Goal: Task Accomplishment & Management: Use online tool/utility

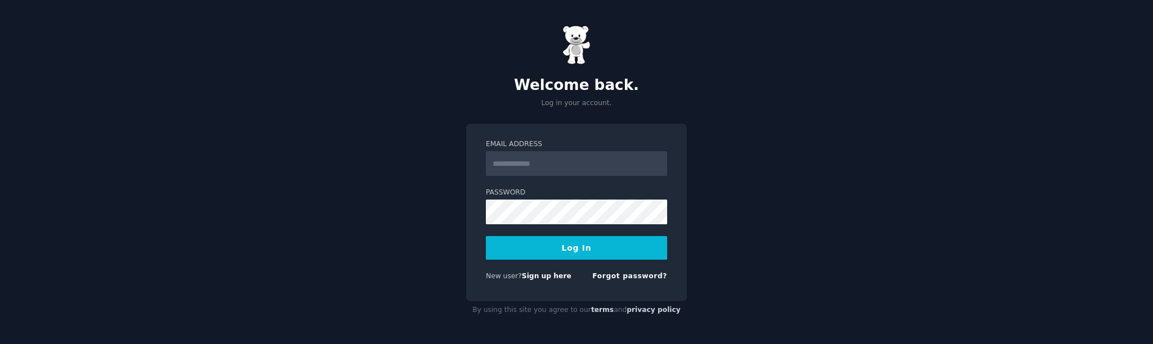
click at [541, 160] on input "Email Address" at bounding box center [576, 163] width 181 height 25
type input "**********"
click at [593, 243] on button "Log In" at bounding box center [576, 248] width 181 height 24
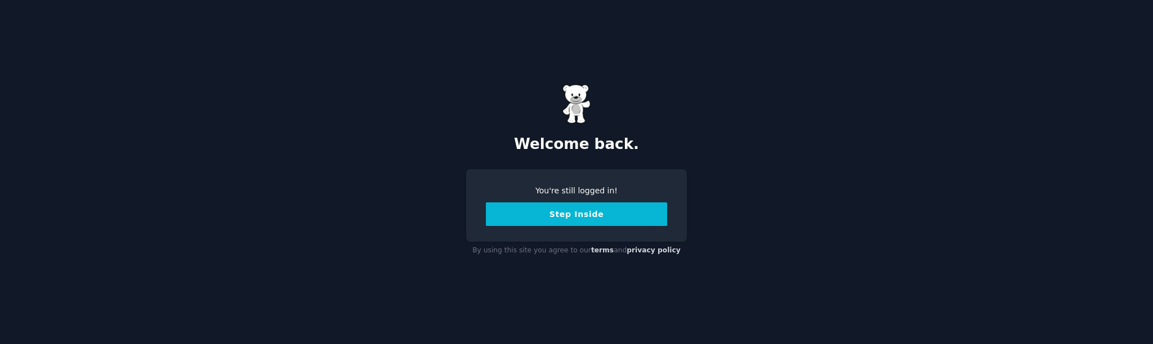
click at [568, 218] on button "Step Inside" at bounding box center [576, 215] width 181 height 24
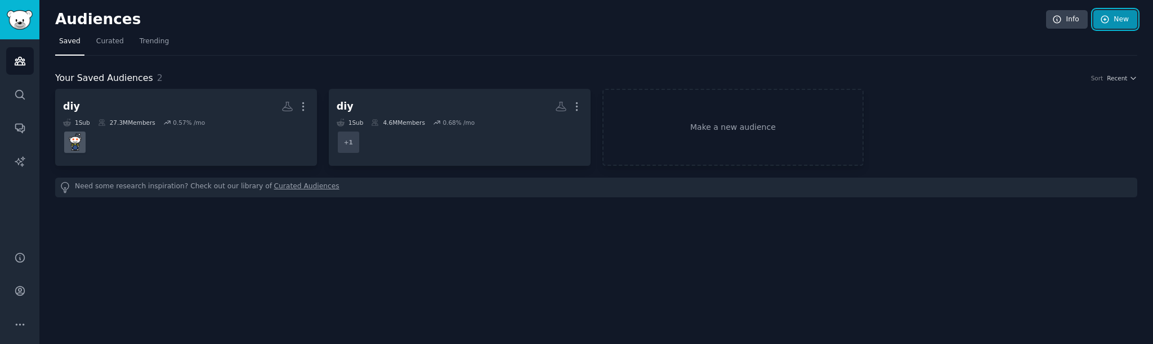
click at [1105, 18] on icon at bounding box center [1104, 19] width 7 height 7
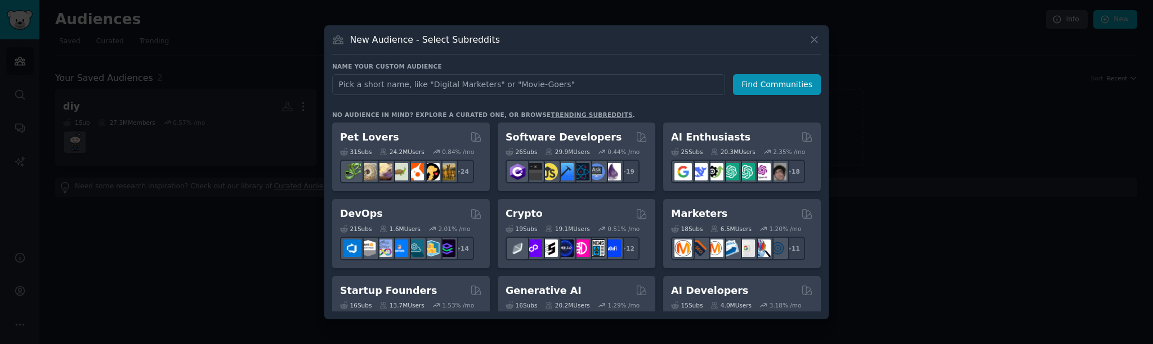
click at [409, 86] on input "text" at bounding box center [528, 84] width 393 height 21
type input "biz target"
click at [756, 87] on button "Find Communities" at bounding box center [777, 84] width 88 height 21
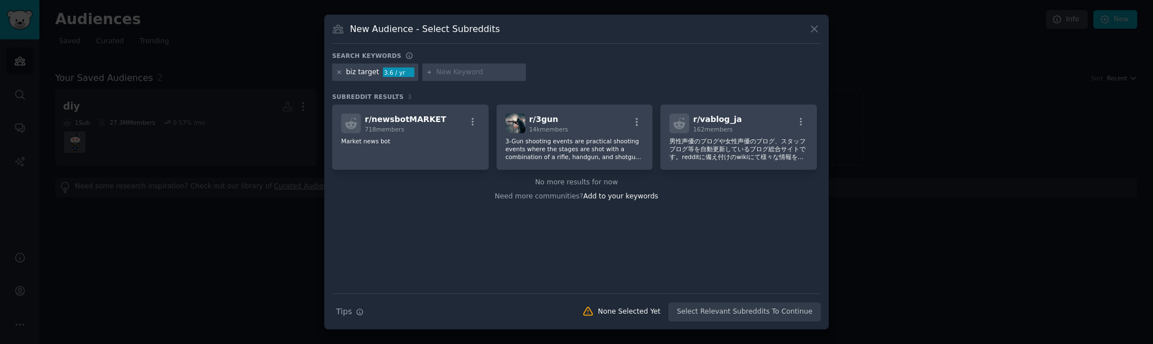
click at [340, 73] on icon at bounding box center [339, 72] width 6 height 6
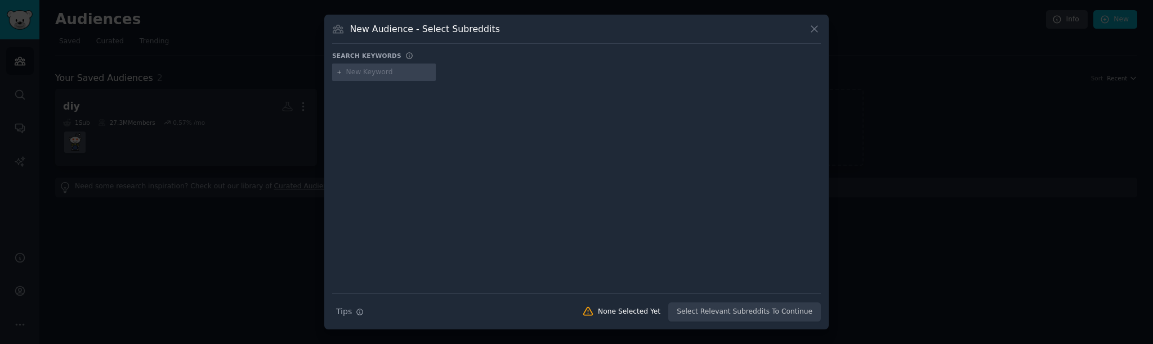
click at [357, 73] on input "text" at bounding box center [389, 73] width 86 height 10
type input "I hate real estate"
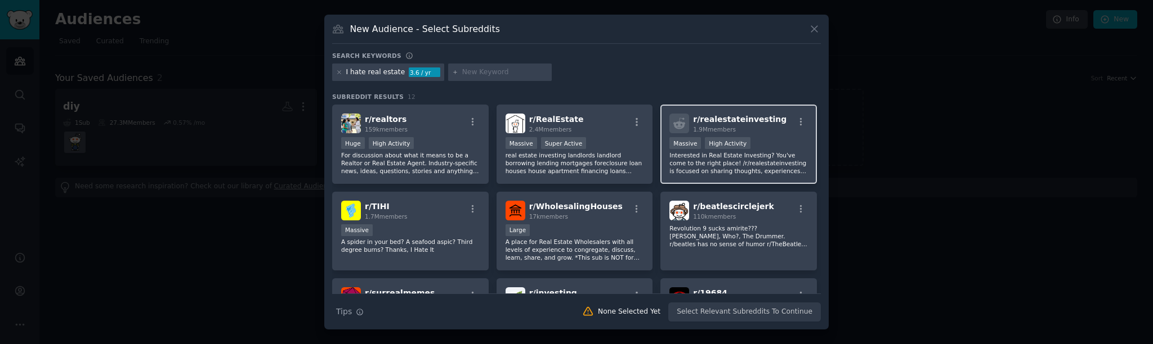
click at [766, 129] on div "1.9M members" at bounding box center [739, 130] width 93 height 8
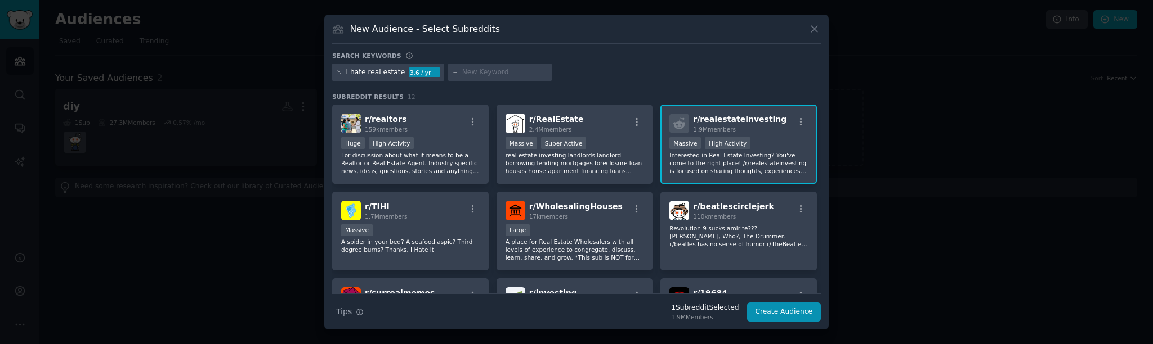
scroll to position [1, 0]
click at [774, 316] on button "Create Audience" at bounding box center [784, 312] width 74 height 19
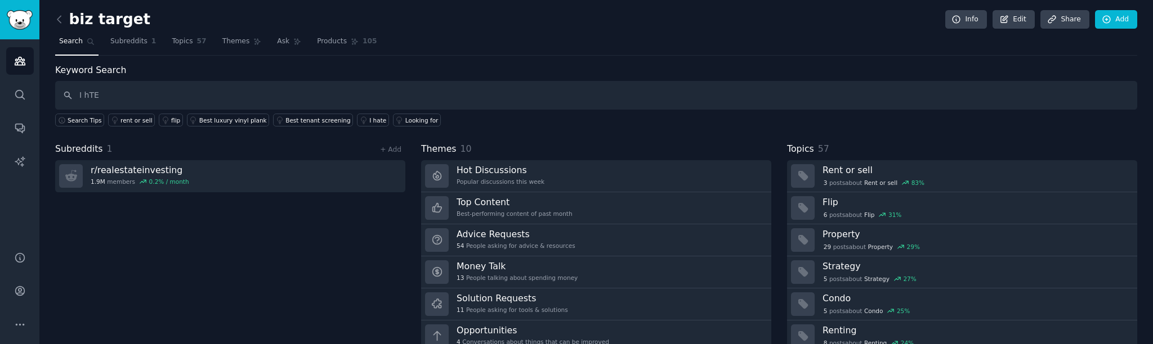
type input "I hTE"
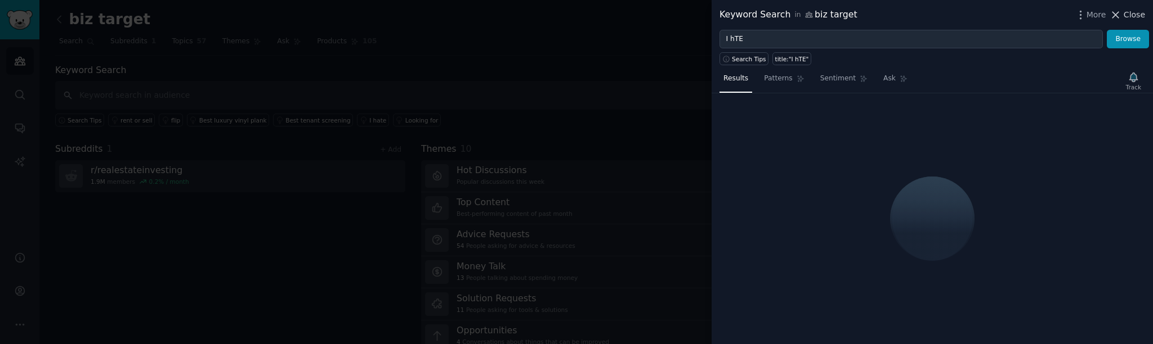
click at [1124, 13] on span "Close" at bounding box center [1133, 15] width 21 height 12
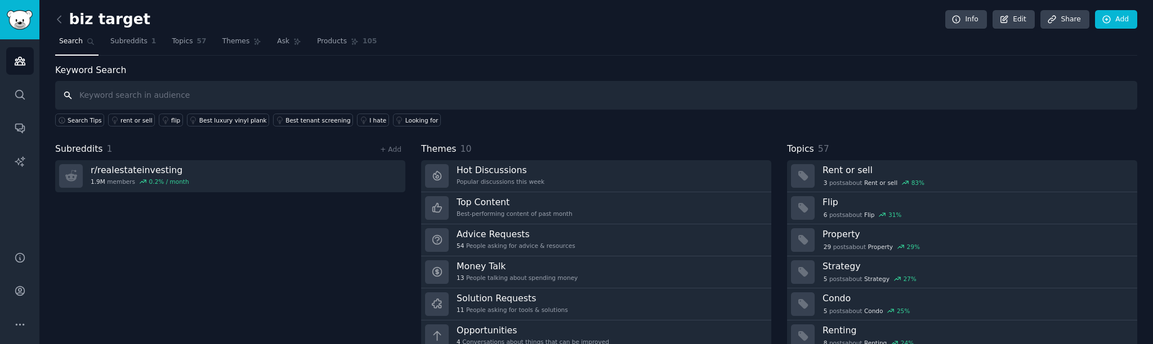
click at [136, 95] on input "text" at bounding box center [596, 95] width 1082 height 29
type input "i hate"
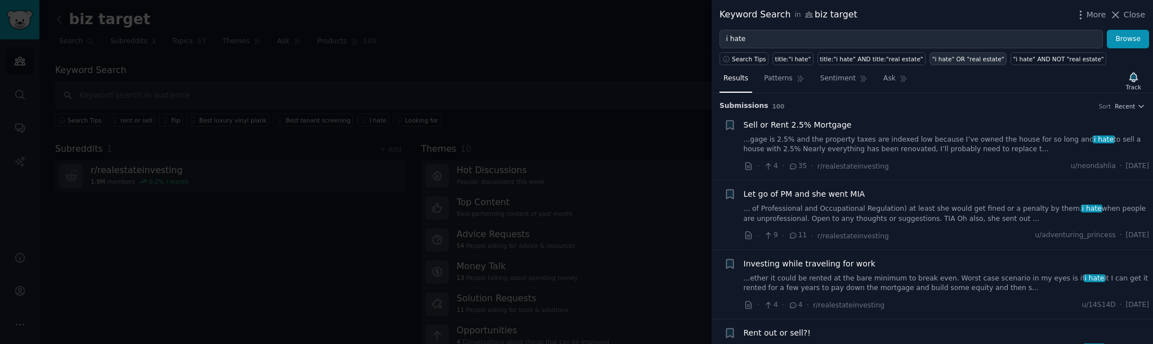
click at [954, 62] on div ""i hate" OR "real estate"" at bounding box center [968, 59] width 72 height 8
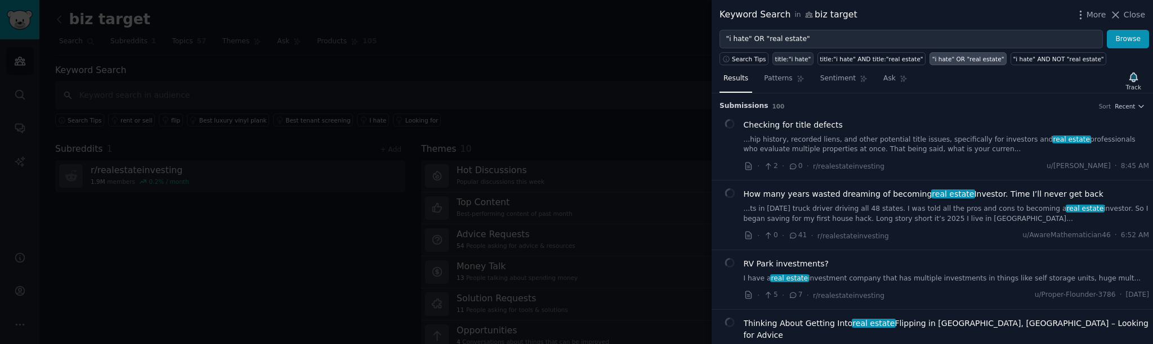
click at [792, 60] on div "title:"i hate"" at bounding box center [793, 59] width 36 height 8
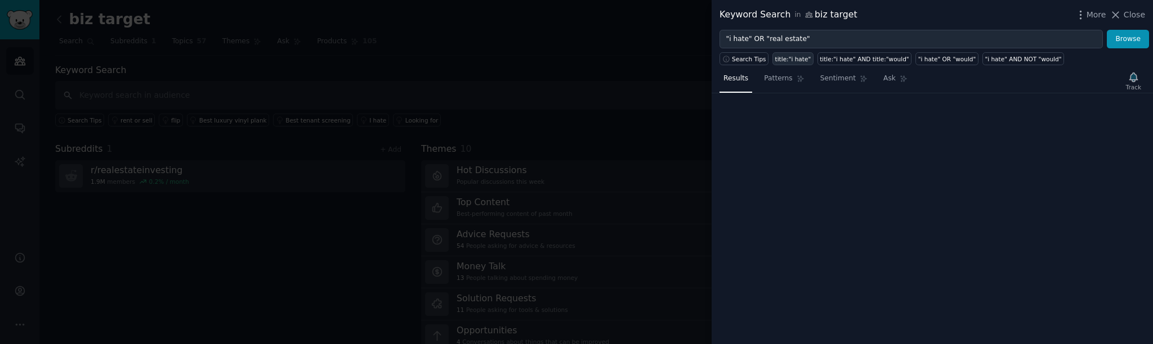
type input "title:"i hate""
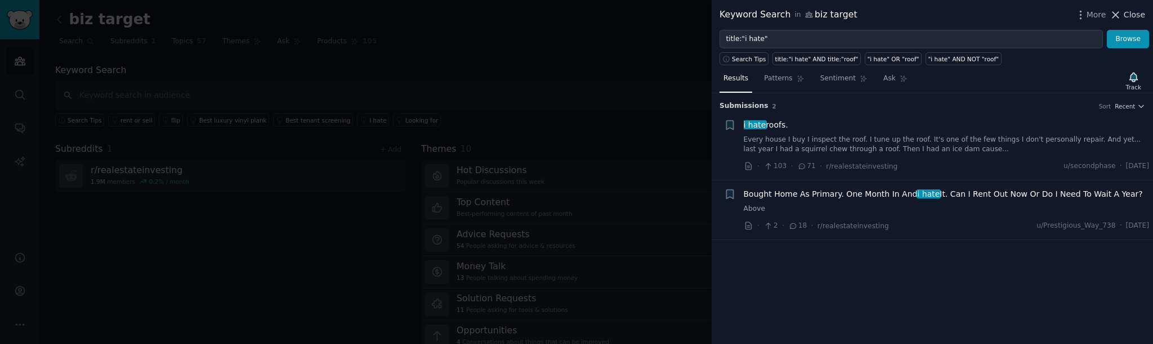
click at [1128, 15] on span "Close" at bounding box center [1133, 15] width 21 height 12
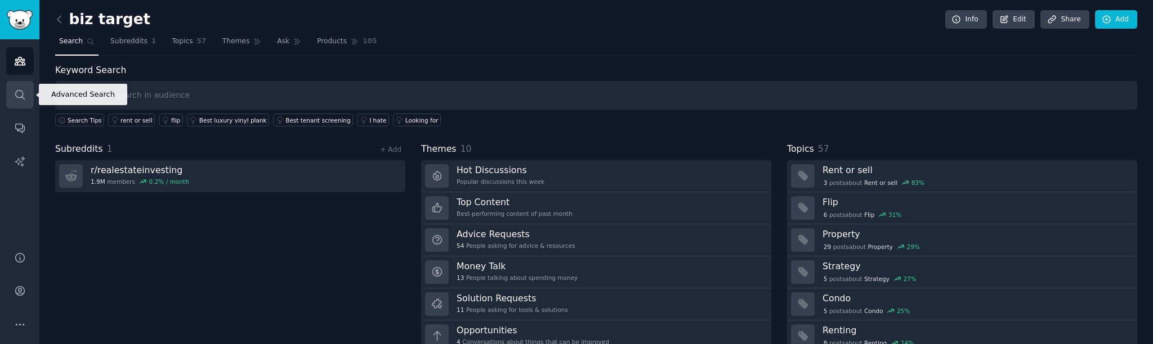
click at [22, 99] on icon "Sidebar" at bounding box center [20, 95] width 12 height 12
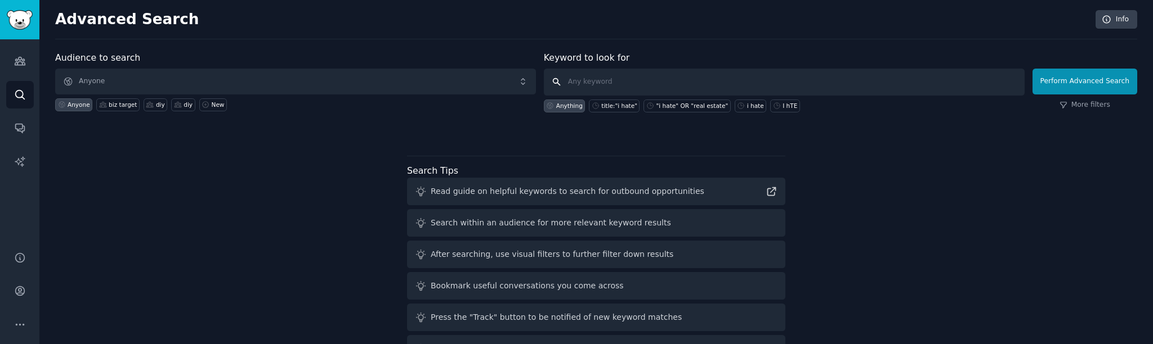
click at [584, 86] on input "text" at bounding box center [784, 82] width 481 height 27
click at [607, 104] on div "title:"i hate"" at bounding box center [619, 106] width 36 height 8
type input "title:"i hate""
click at [1082, 80] on button "Perform Advanced Search" at bounding box center [1084, 82] width 105 height 26
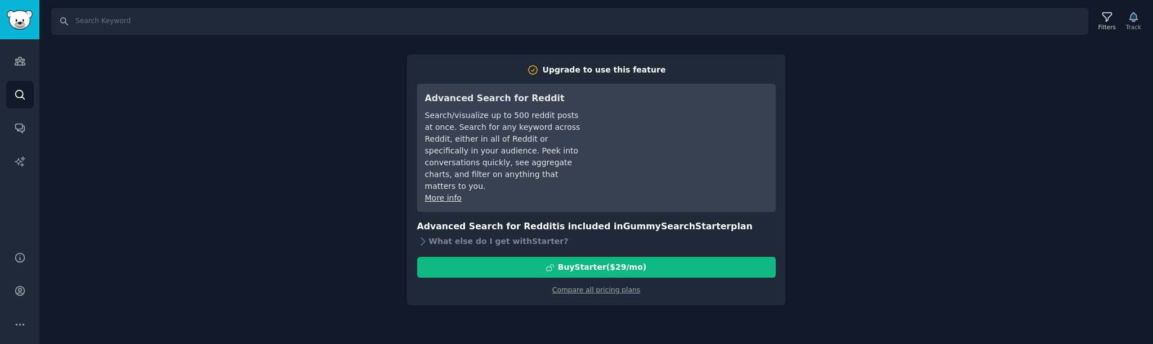
click at [1041, 92] on div "Search Filters Track Upgrade to use this feature Advanced Search for Reddit Sea…" at bounding box center [595, 172] width 1113 height 344
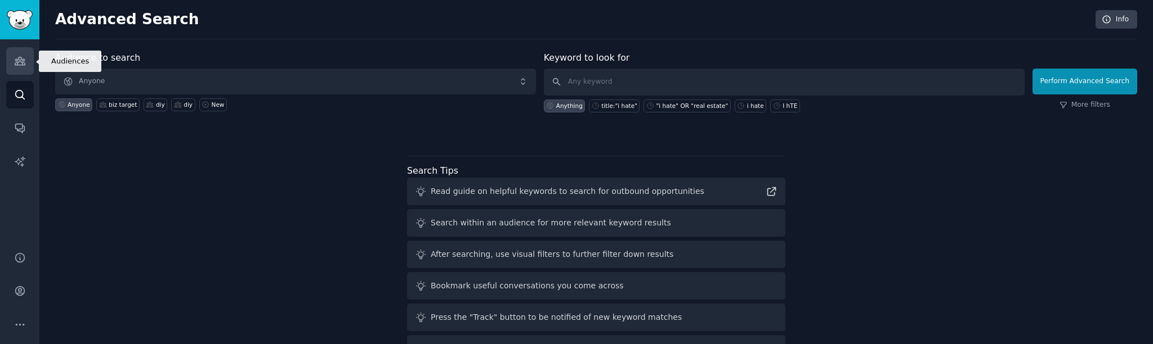
click at [23, 61] on icon "Sidebar" at bounding box center [20, 61] width 10 height 8
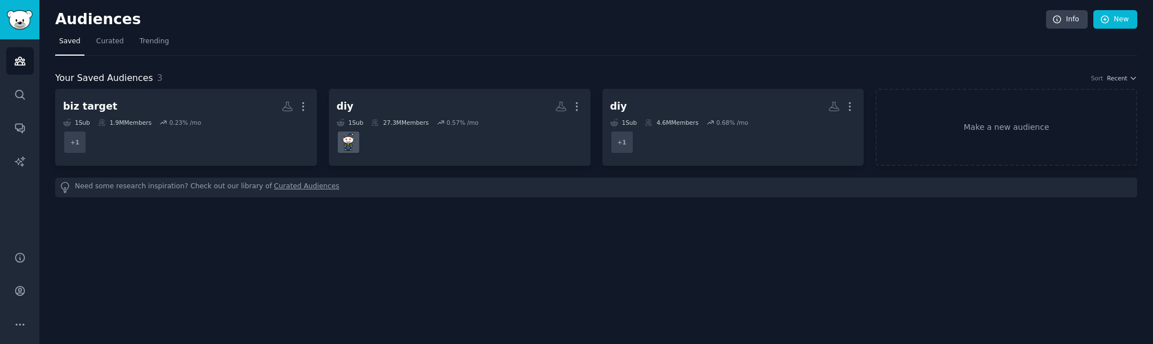
click at [287, 185] on link "Curated Audiences" at bounding box center [306, 188] width 65 height 12
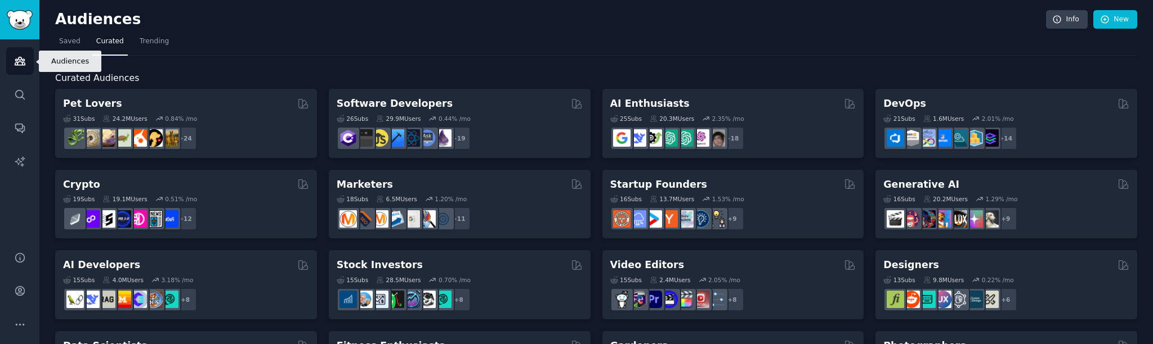
click at [21, 61] on icon "Sidebar" at bounding box center [20, 61] width 12 height 12
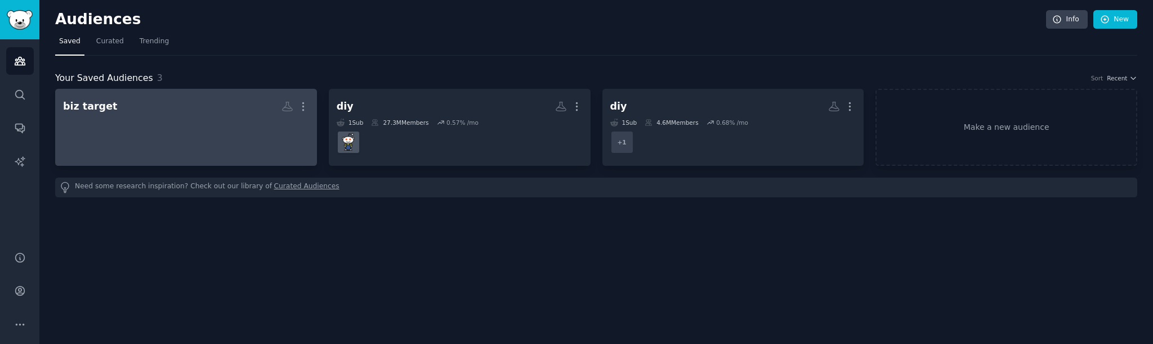
click at [206, 127] on div at bounding box center [186, 135] width 246 height 39
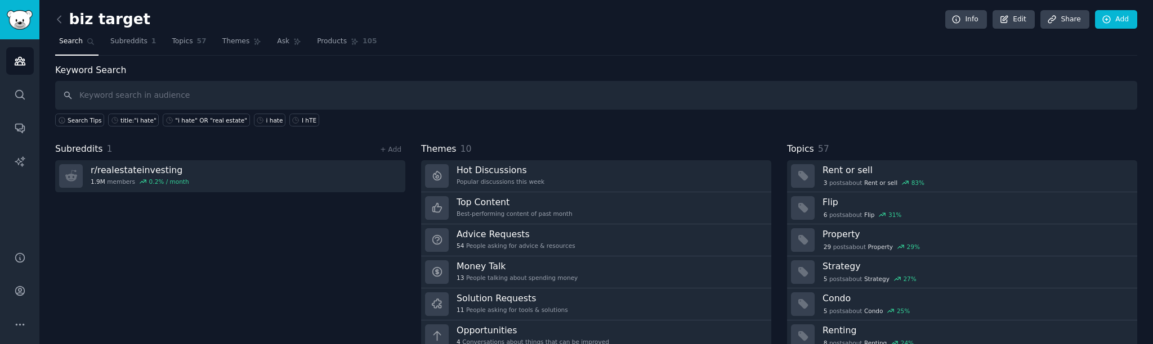
click at [121, 98] on input "text" at bounding box center [596, 95] width 1082 height 29
type input "I will easily pay"
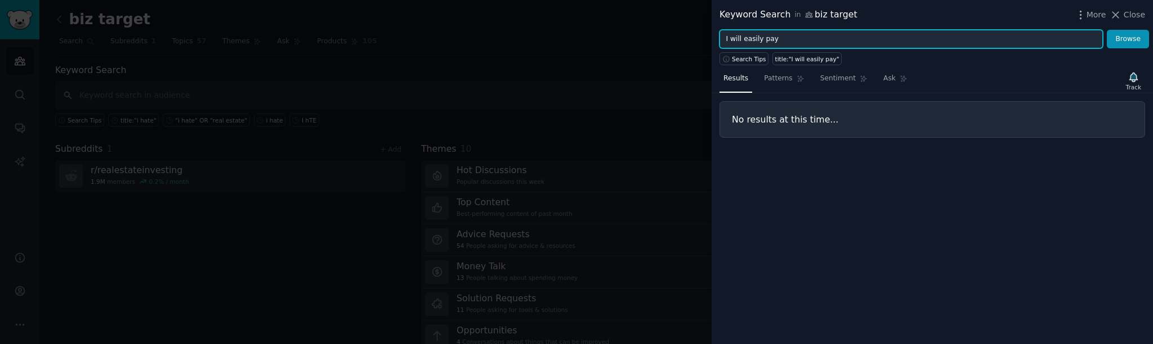
click at [752, 40] on input "I will easily pay" at bounding box center [910, 39] width 383 height 19
drag, startPoint x: 752, startPoint y: 40, endPoint x: 758, endPoint y: 47, distance: 8.8
click at [752, 40] on input "I will easily pay" at bounding box center [910, 39] width 383 height 19
click at [1106, 30] on button "Browse" at bounding box center [1127, 39] width 42 height 19
click at [761, 38] on input "I will gladly pay" at bounding box center [910, 39] width 383 height 19
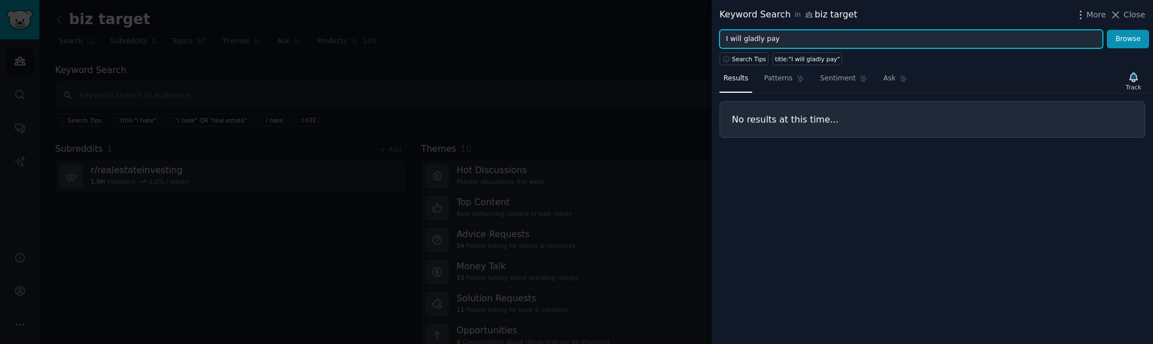
click at [761, 38] on input "I will gladly pay" at bounding box center [910, 39] width 383 height 19
type input "I will pay"
click at [1106, 30] on button "Browse" at bounding box center [1127, 39] width 42 height 19
